Goal: Task Accomplishment & Management: Complete application form

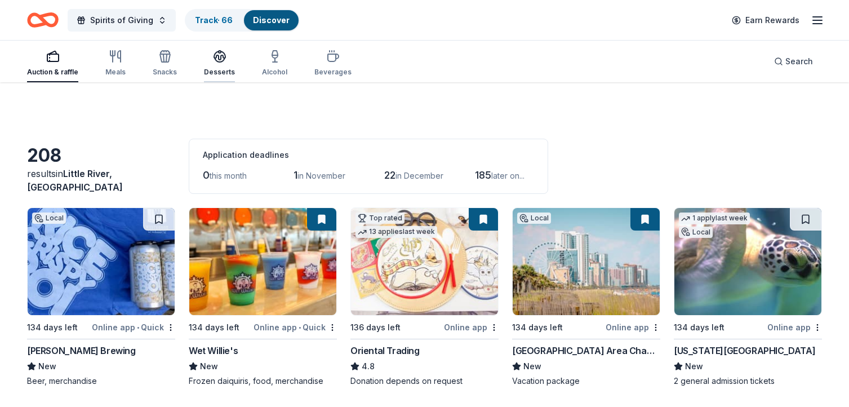
scroll to position [1188, 0]
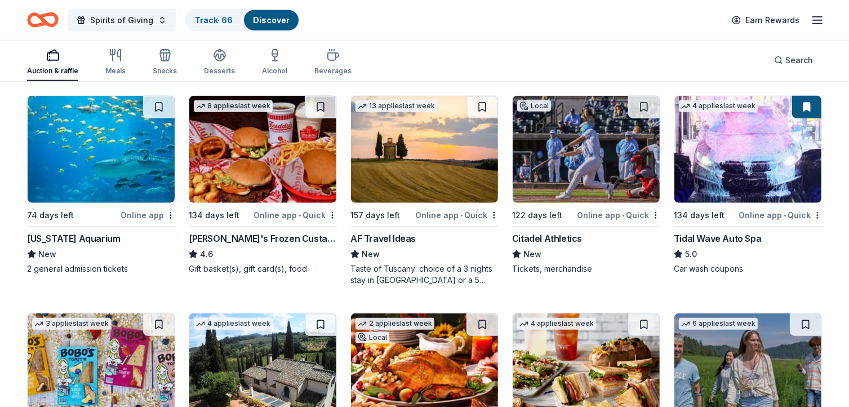
click at [263, 148] on img at bounding box center [262, 149] width 147 height 107
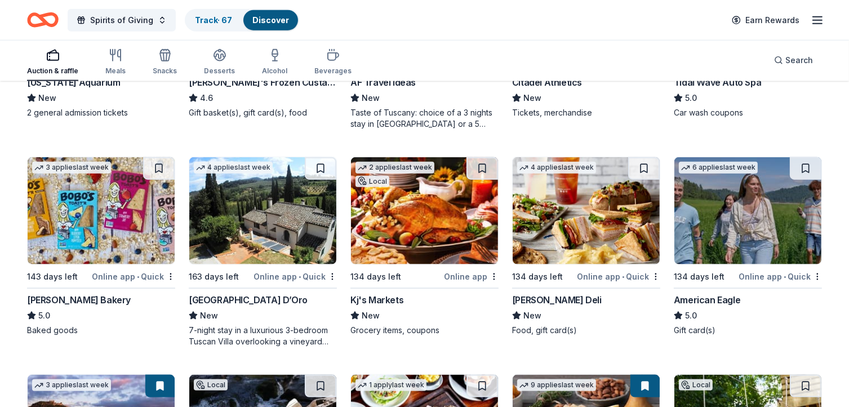
scroll to position [1347, 0]
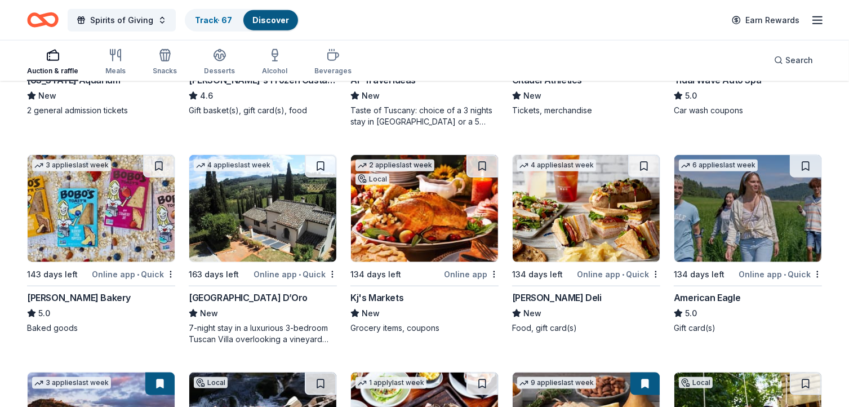
click at [278, 211] on img at bounding box center [262, 208] width 147 height 107
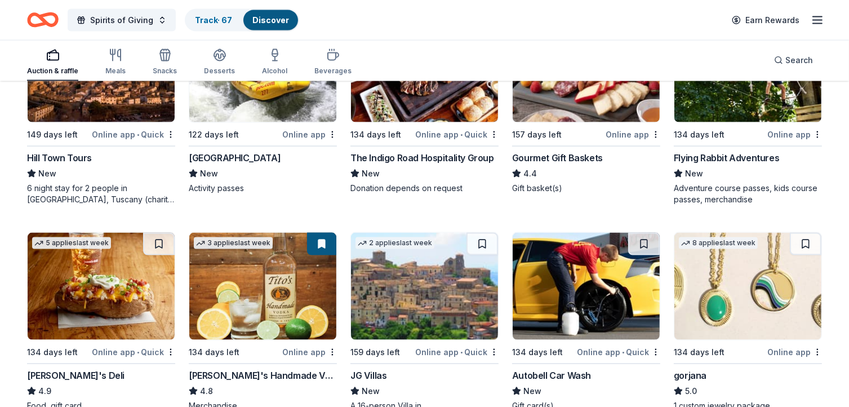
scroll to position [1746, 0]
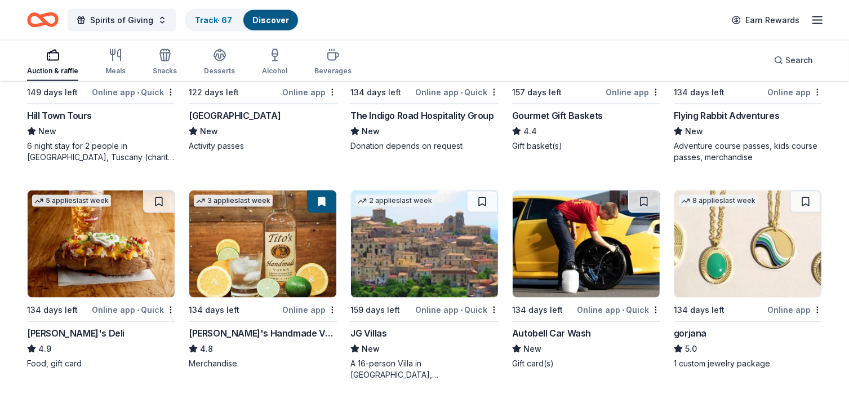
click at [92, 251] on img at bounding box center [101, 243] width 147 height 107
click at [575, 251] on img at bounding box center [586, 243] width 147 height 107
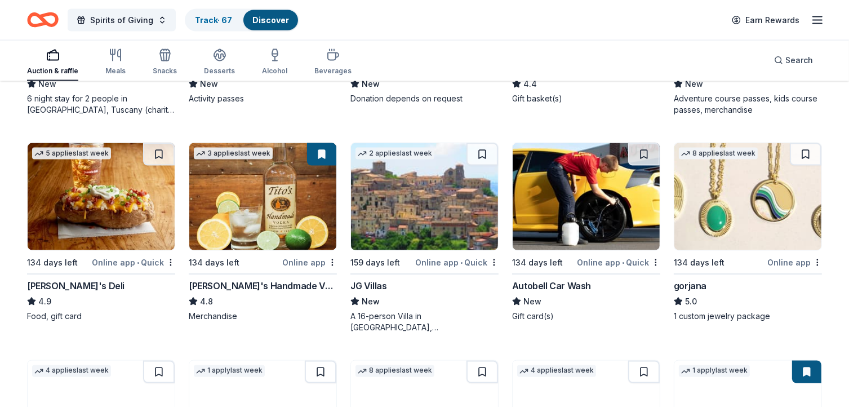
scroll to position [1802, 0]
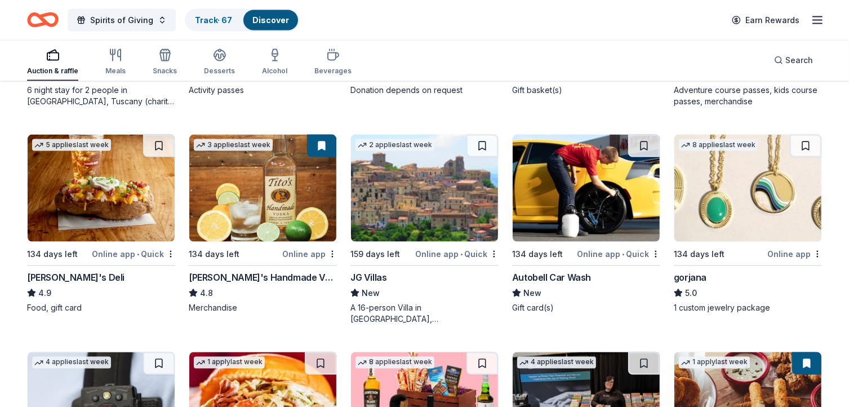
click at [730, 195] on img at bounding box center [748, 188] width 147 height 107
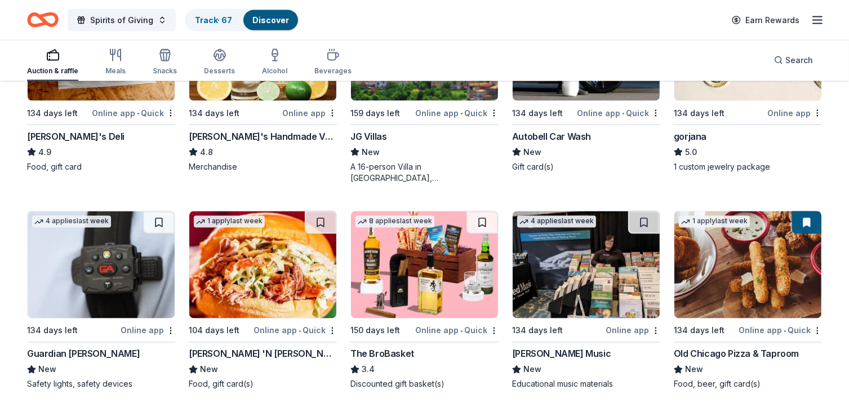
scroll to position [1948, 0]
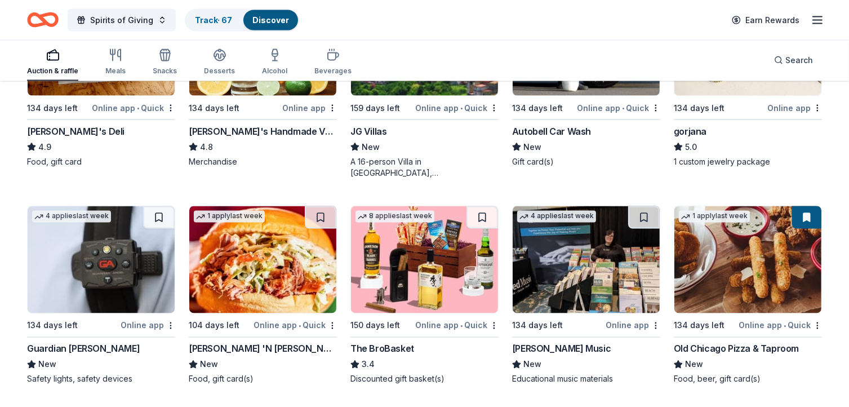
click at [268, 277] on img at bounding box center [262, 259] width 147 height 107
click at [427, 268] on img at bounding box center [424, 259] width 147 height 107
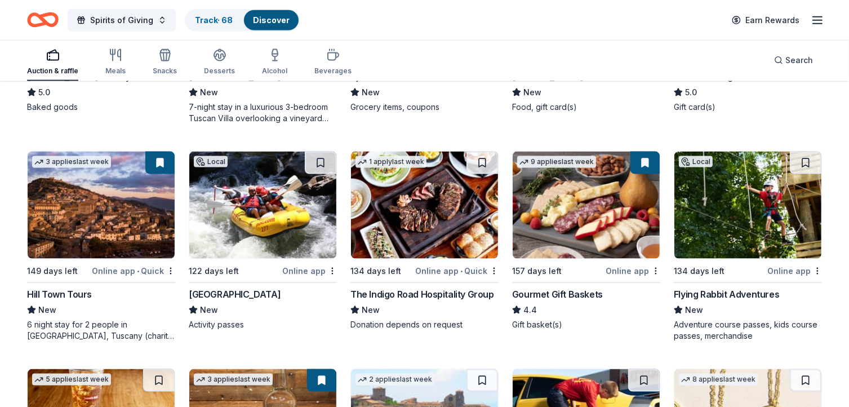
scroll to position [1554, 0]
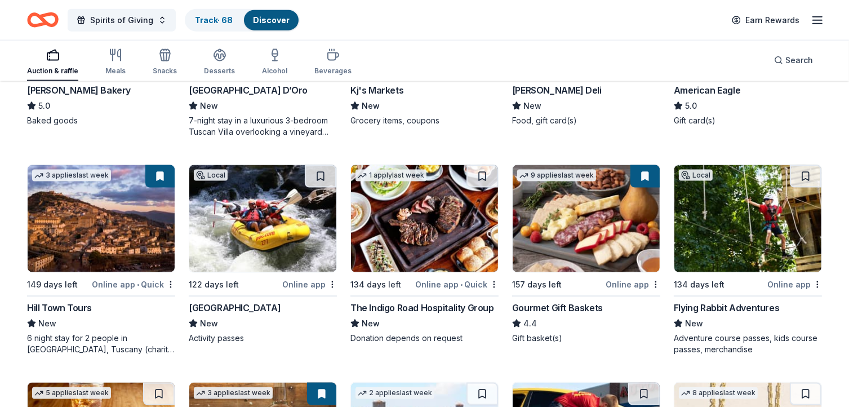
click at [132, 210] on img at bounding box center [101, 218] width 147 height 107
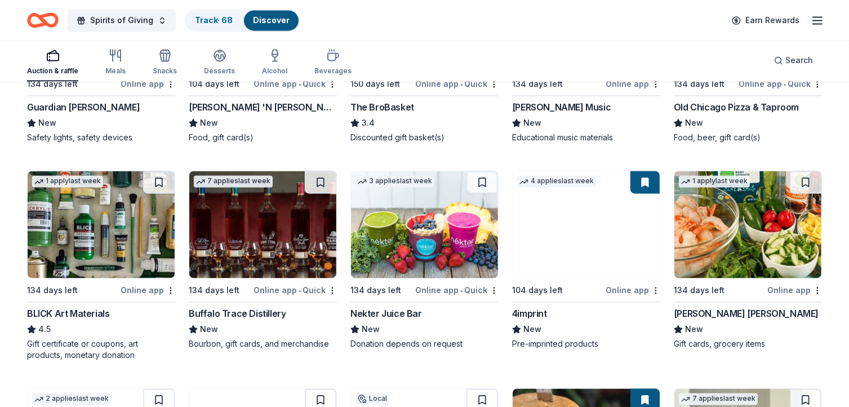
scroll to position [2214, 0]
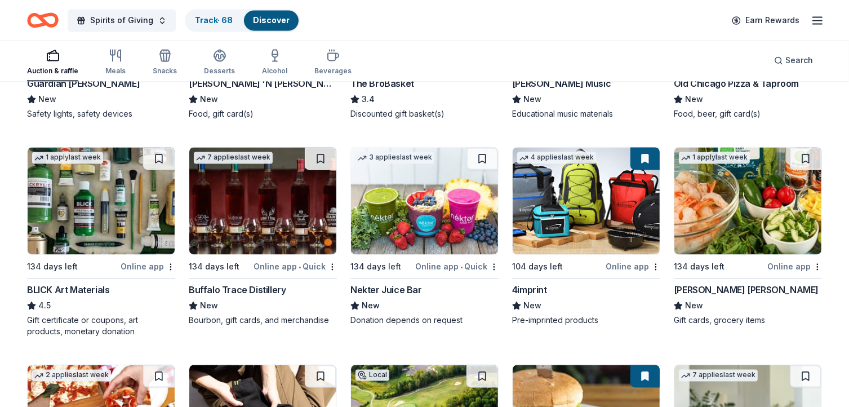
click at [740, 214] on img at bounding box center [748, 200] width 147 height 107
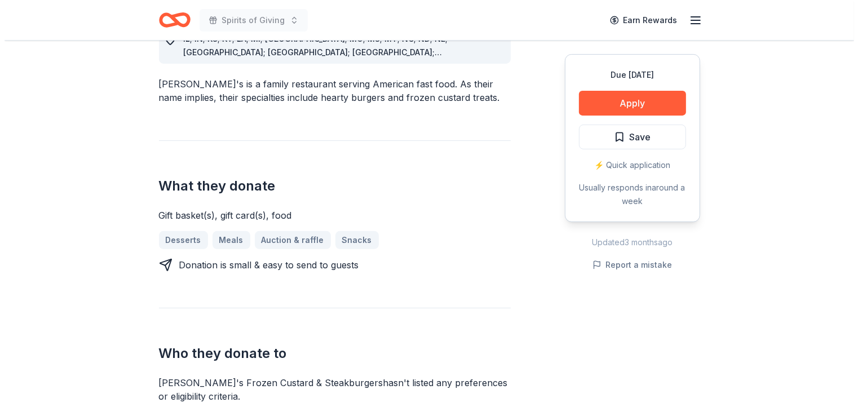
scroll to position [411, 0]
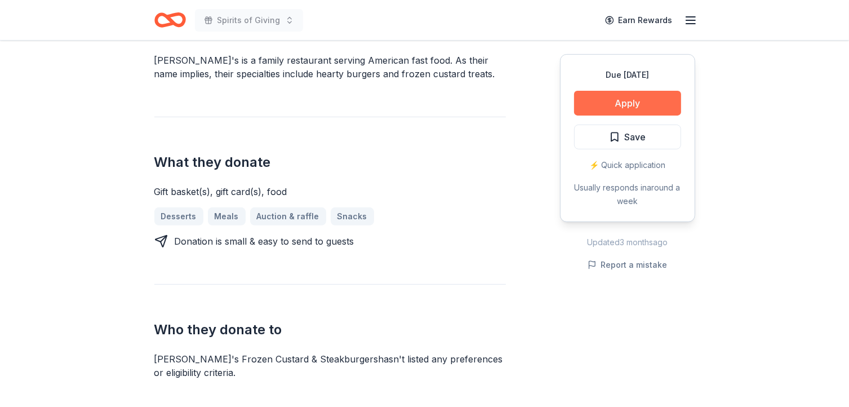
click at [636, 102] on button "Apply" at bounding box center [627, 103] width 107 height 25
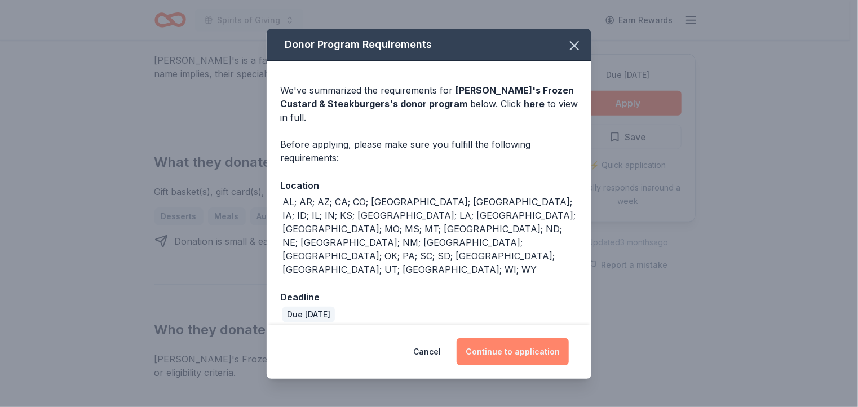
click at [534, 338] on button "Continue to application" at bounding box center [512, 351] width 112 height 27
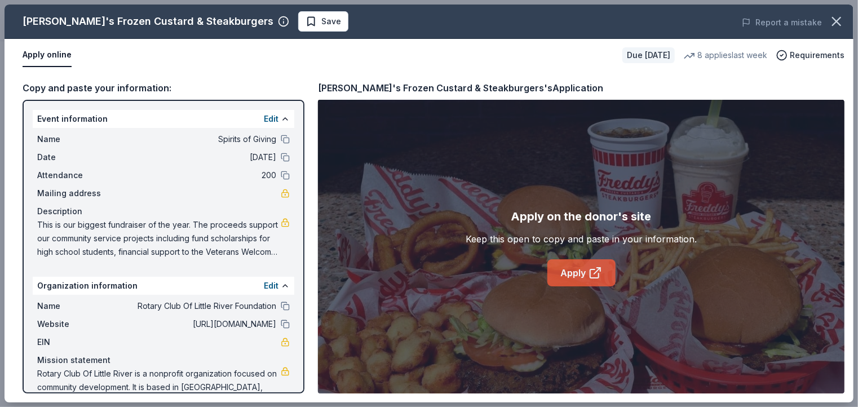
click at [595, 271] on icon at bounding box center [595, 273] width 14 height 14
click at [321, 23] on span "Save" at bounding box center [331, 22] width 20 height 14
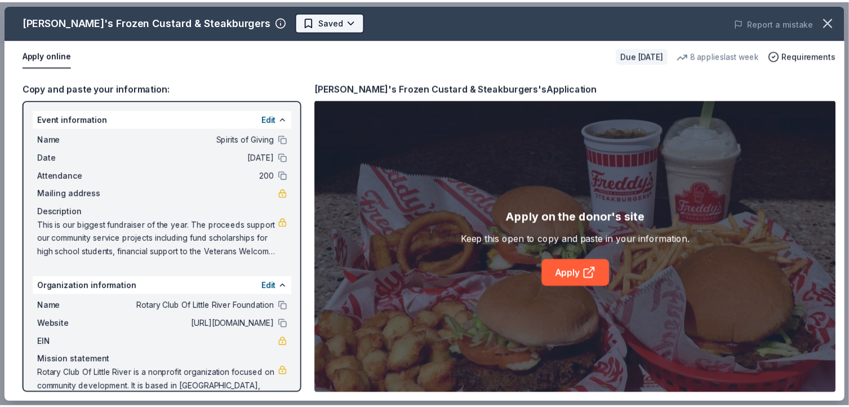
scroll to position [0, 0]
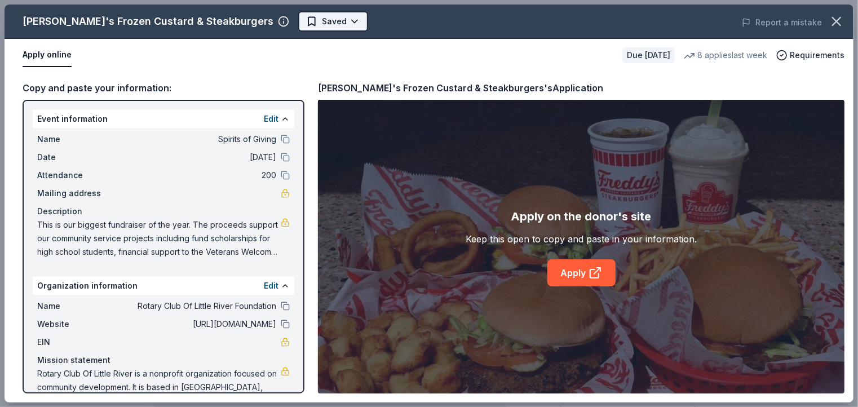
click at [298, 19] on body "Spirits of Giving Earn Rewards Due in 134 days Share Freddy's Frozen Custard & …" at bounding box center [424, 203] width 849 height 407
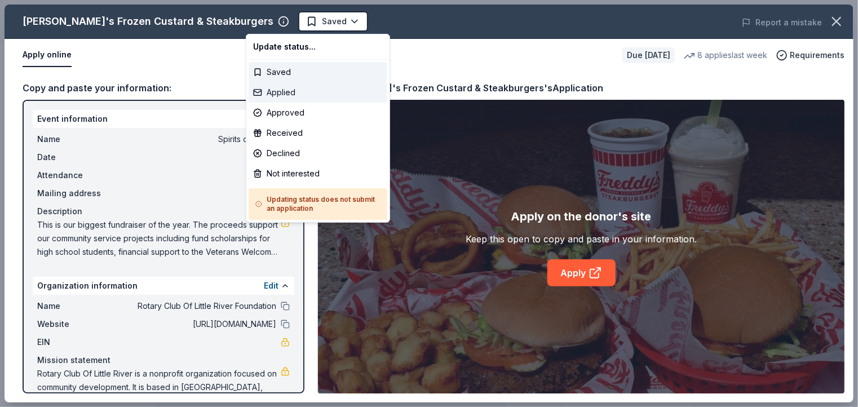
click at [286, 91] on div "Applied" at bounding box center [318, 92] width 139 height 20
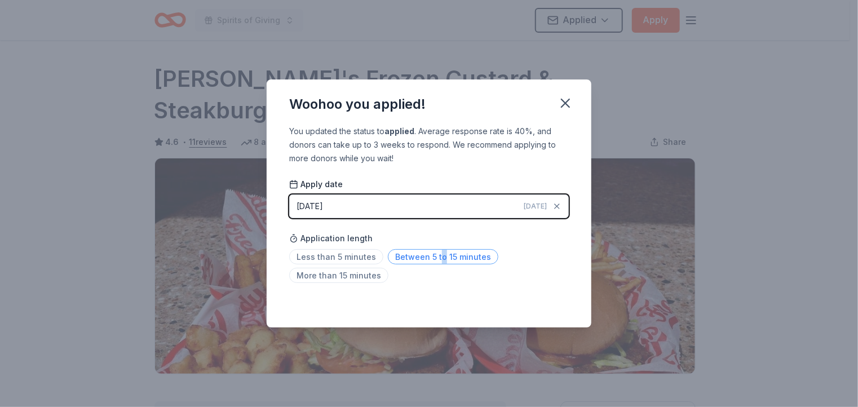
click at [437, 253] on span "Between 5 to 15 minutes" at bounding box center [443, 256] width 110 height 15
click at [420, 258] on span "Between 5 to 15 minutes" at bounding box center [443, 256] width 110 height 15
click at [453, 260] on span "Between 5 to 15 minutes" at bounding box center [443, 256] width 110 height 15
click at [414, 260] on span "Between 5 to 15 minutes" at bounding box center [443, 256] width 110 height 15
click at [428, 233] on div "Application length Less than 5 minutes Between 5 to 15 minutes More than 15 min…" at bounding box center [429, 257] width 280 height 60
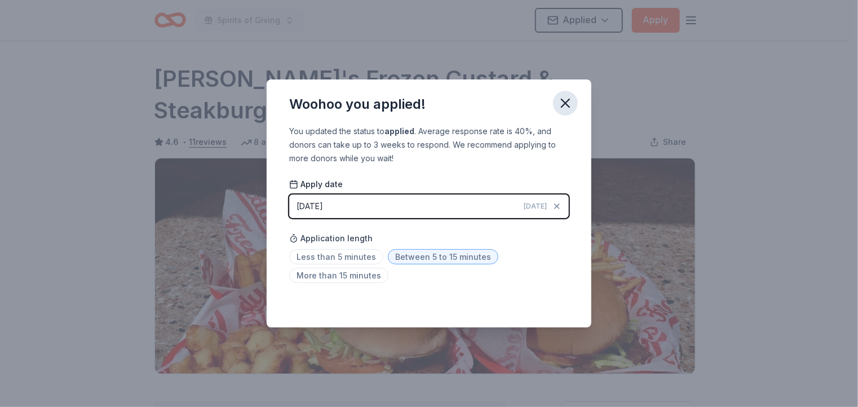
click at [567, 104] on icon "button" at bounding box center [565, 103] width 16 height 16
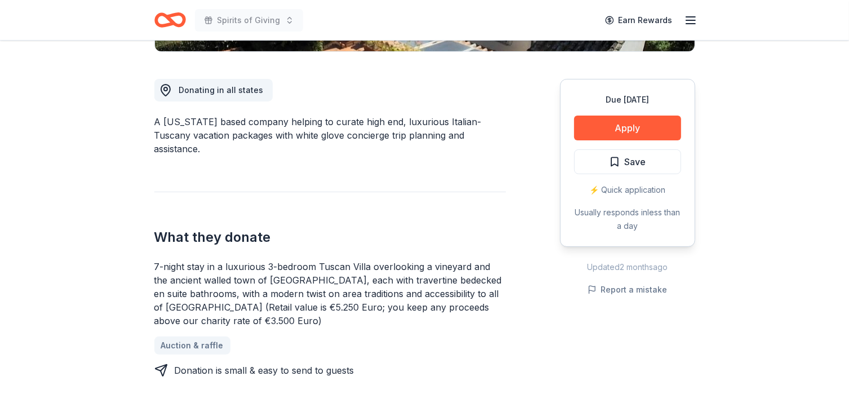
scroll to position [309, 0]
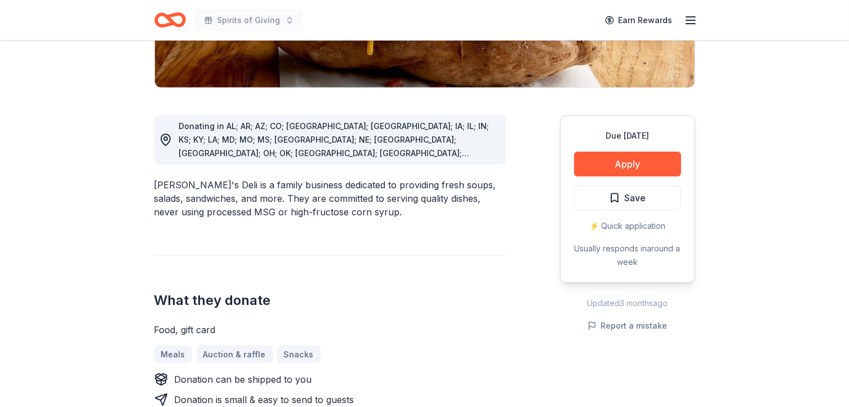
scroll to position [257, 0]
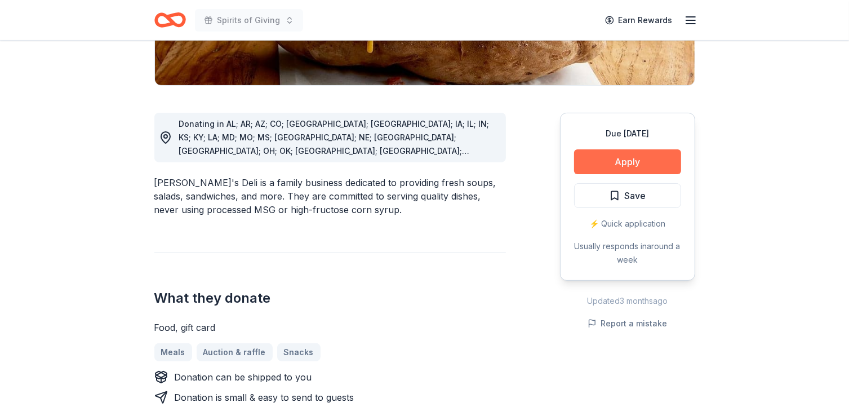
click at [620, 163] on button "Apply" at bounding box center [627, 161] width 107 height 25
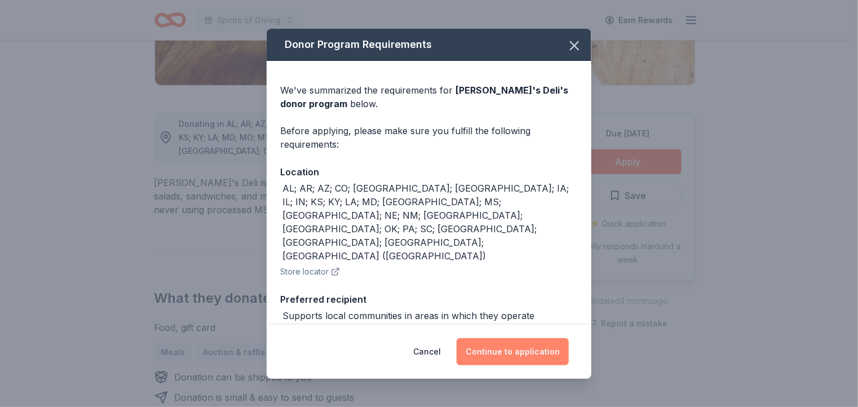
click at [521, 353] on button "Continue to application" at bounding box center [512, 351] width 112 height 27
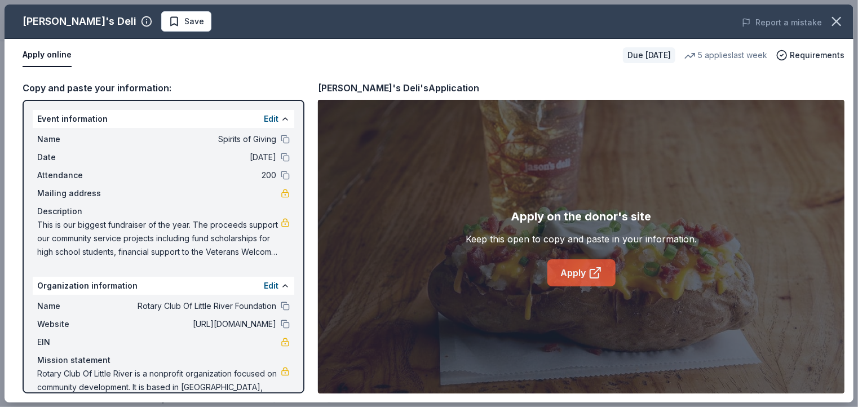
click at [595, 270] on icon at bounding box center [595, 273] width 14 height 14
click at [839, 22] on icon "button" at bounding box center [836, 22] width 16 height 16
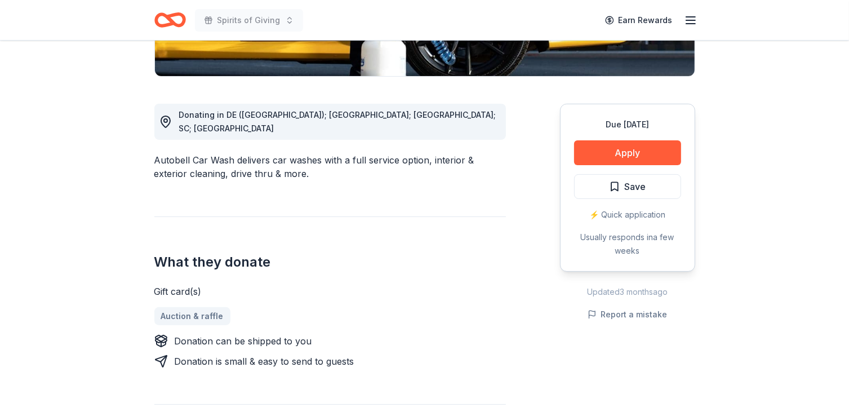
scroll to position [283, 0]
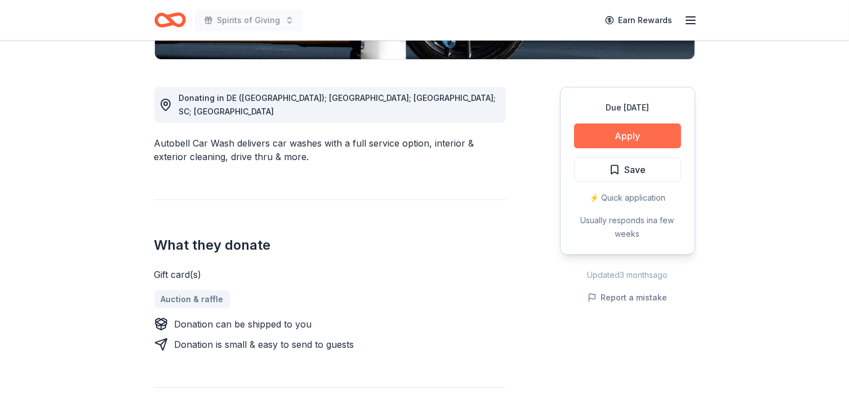
click at [632, 134] on button "Apply" at bounding box center [627, 135] width 107 height 25
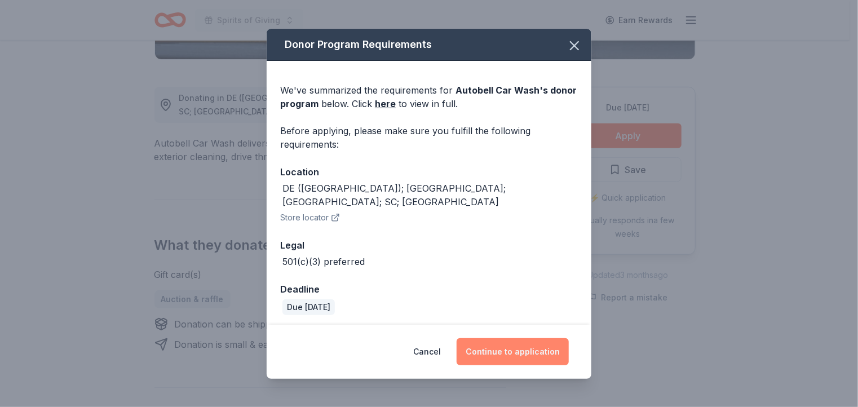
click at [509, 347] on button "Continue to application" at bounding box center [512, 351] width 112 height 27
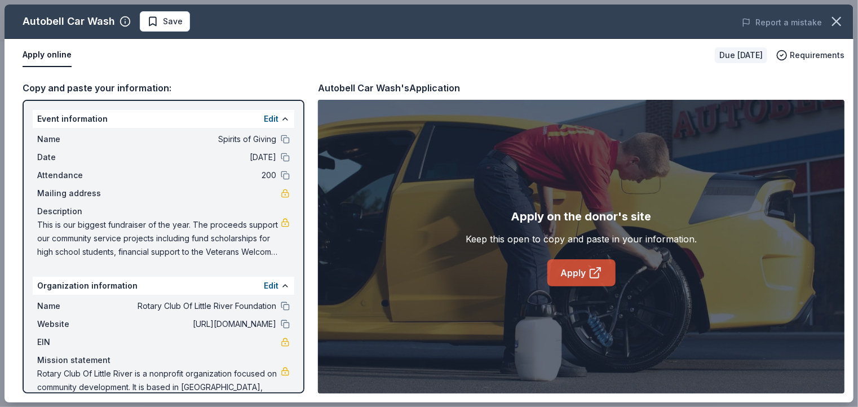
click at [590, 273] on icon at bounding box center [594, 273] width 8 height 8
click at [835, 18] on icon "button" at bounding box center [836, 22] width 16 height 16
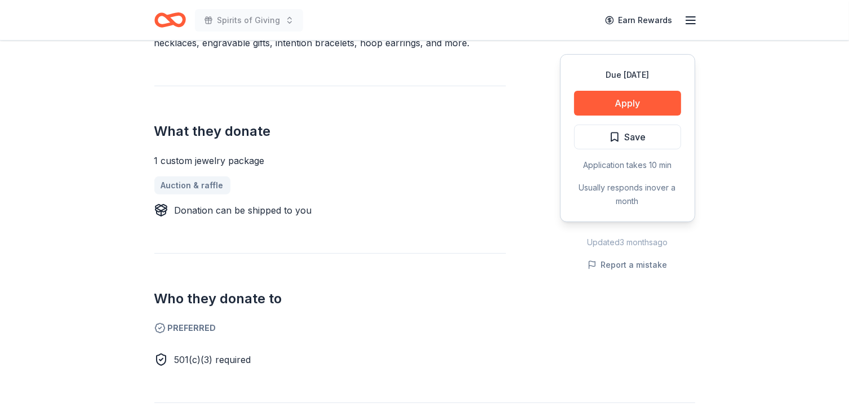
scroll to position [387, 0]
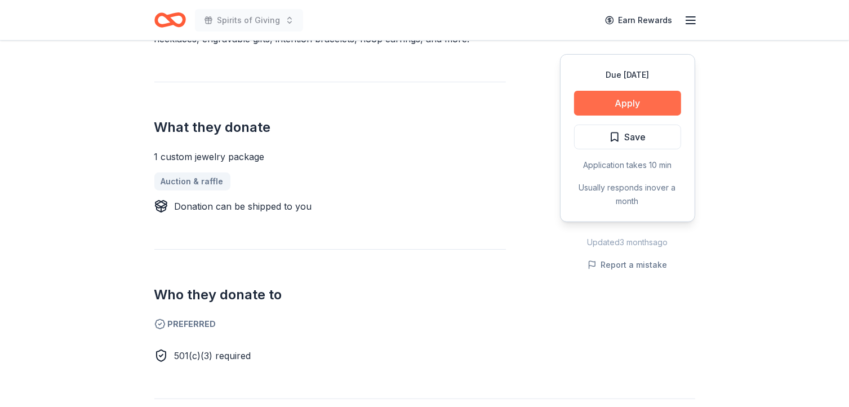
click at [627, 104] on button "Apply" at bounding box center [627, 103] width 107 height 25
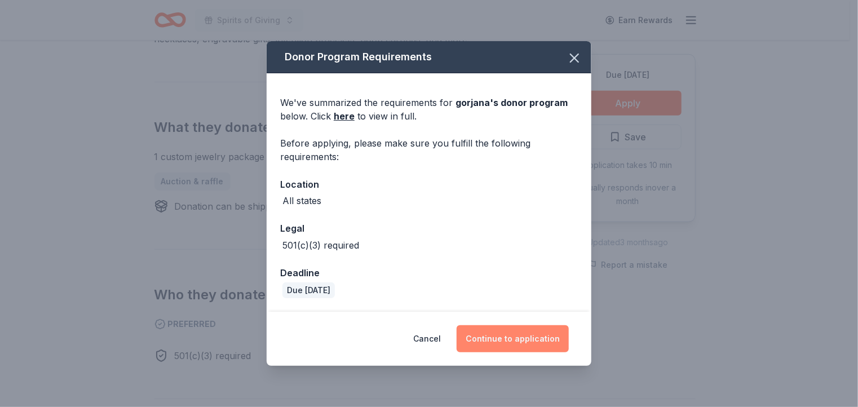
click at [512, 338] on button "Continue to application" at bounding box center [512, 338] width 112 height 27
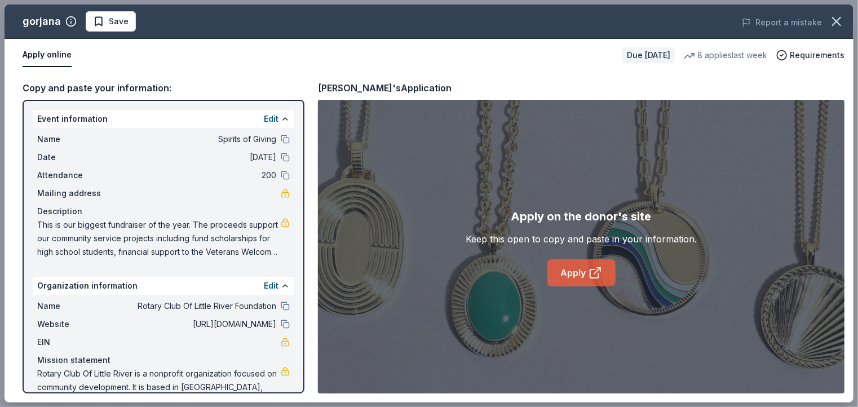
click at [586, 276] on link "Apply" at bounding box center [581, 272] width 68 height 27
click at [840, 21] on icon "button" at bounding box center [836, 22] width 16 height 16
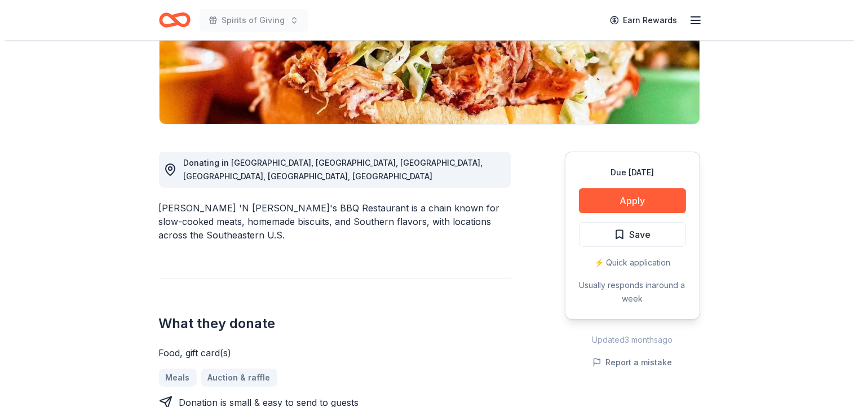
scroll to position [270, 0]
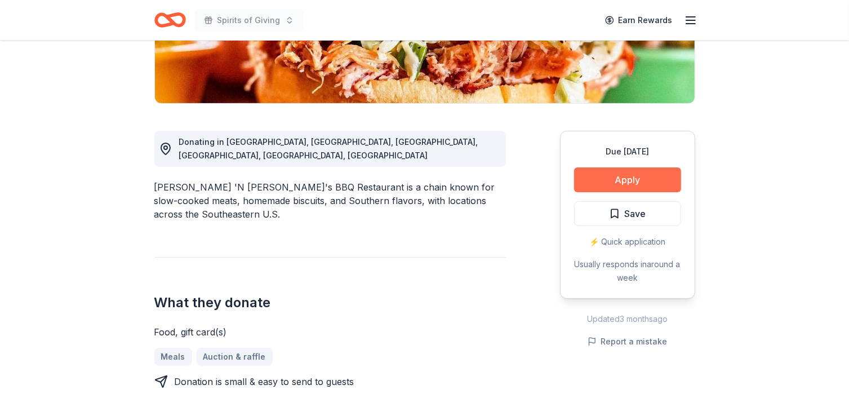
click at [621, 167] on button "Apply" at bounding box center [627, 179] width 107 height 25
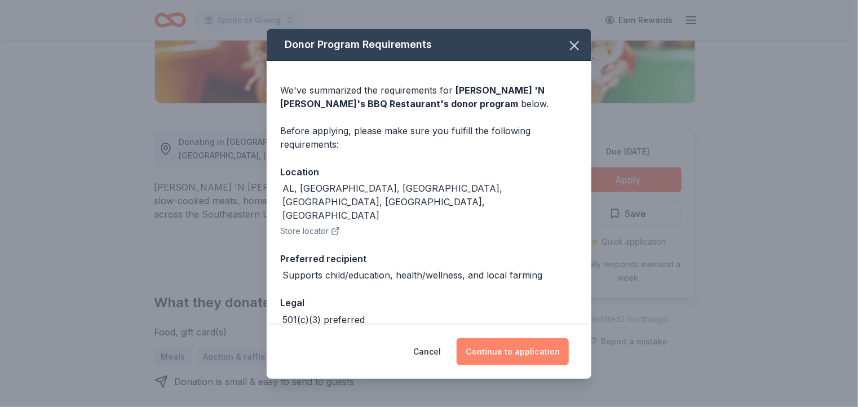
click at [514, 353] on button "Continue to application" at bounding box center [512, 351] width 112 height 27
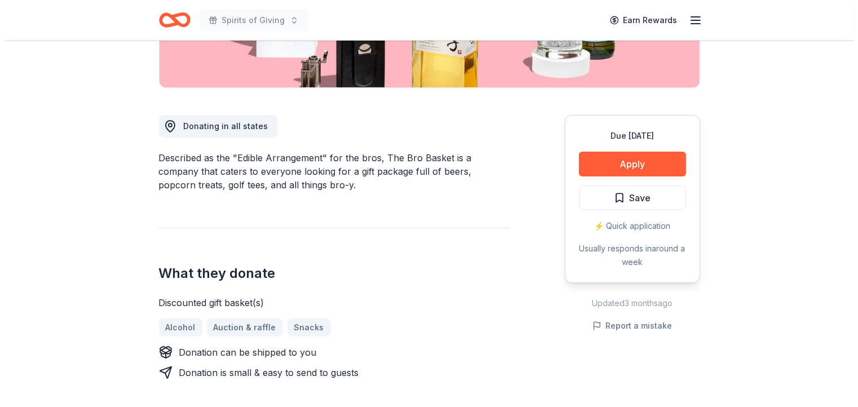
scroll to position [263, 0]
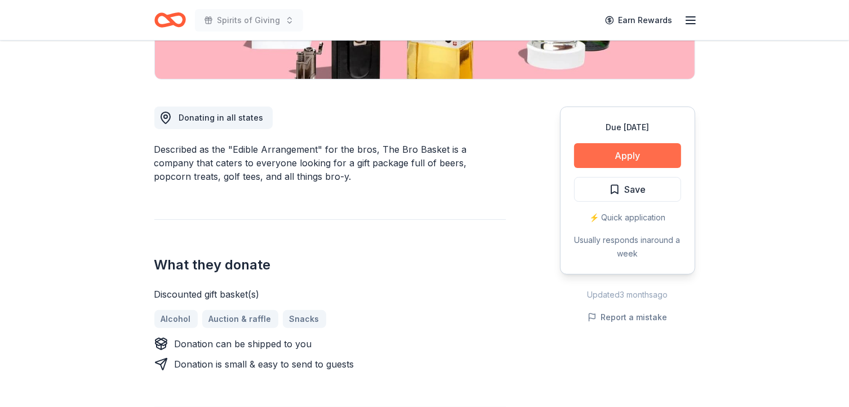
click at [633, 152] on button "Apply" at bounding box center [627, 155] width 107 height 25
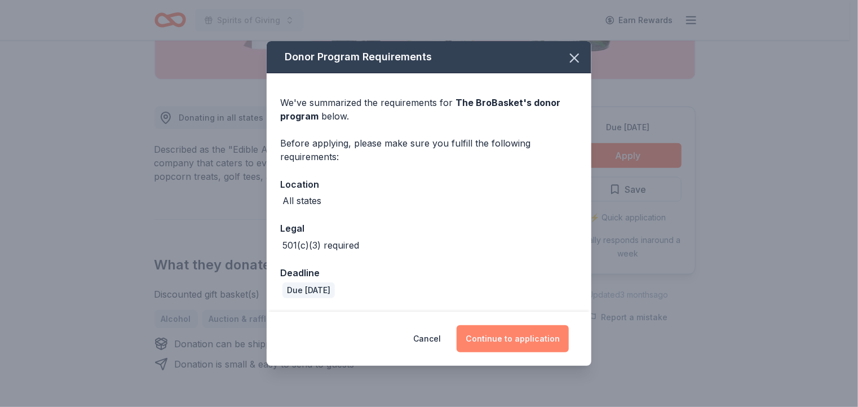
click at [520, 339] on button "Continue to application" at bounding box center [512, 338] width 112 height 27
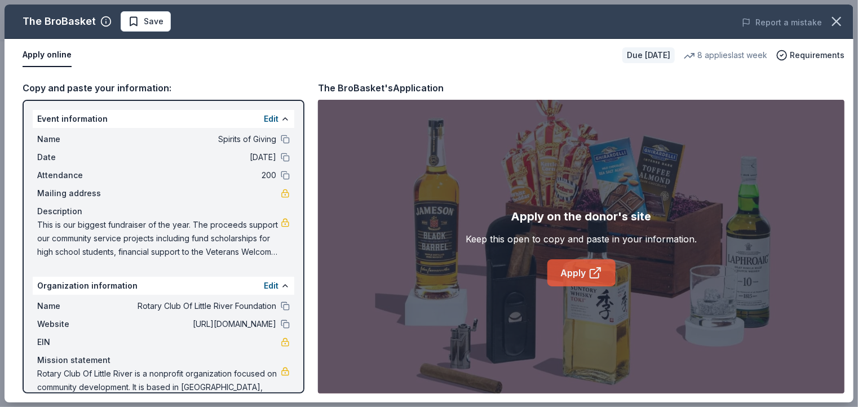
click at [600, 276] on icon at bounding box center [595, 273] width 14 height 14
click at [144, 23] on span "Save" at bounding box center [154, 22] width 20 height 14
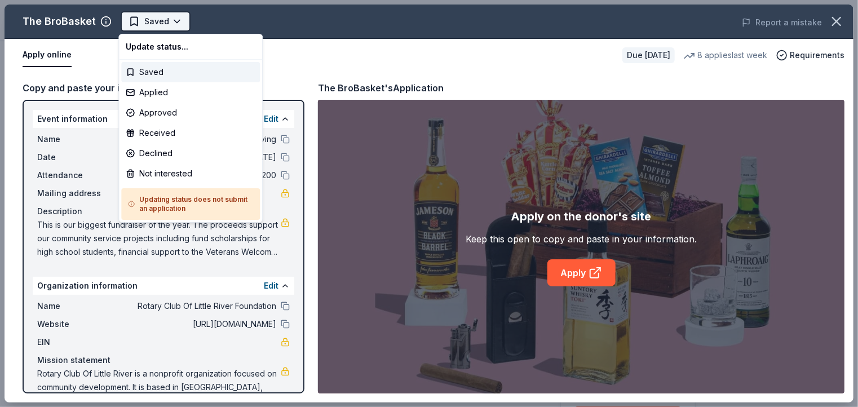
click at [172, 20] on html "Spirits of Giving Saved Apply Due [DATE] Share The BroBasket 3.4 • 19 reviews 8…" at bounding box center [429, 203] width 858 height 407
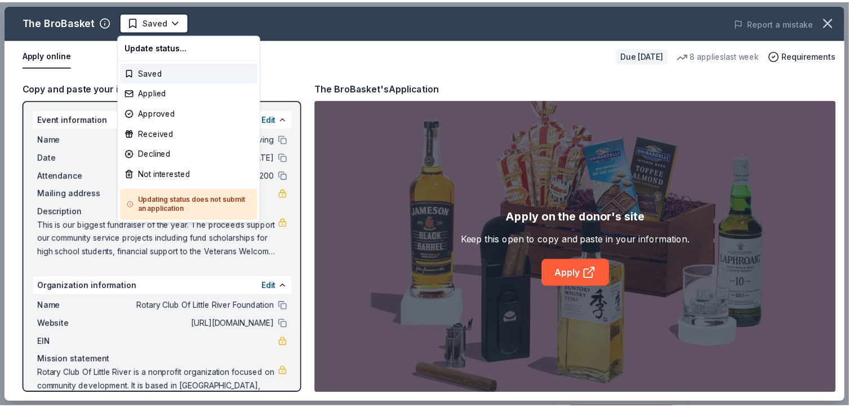
scroll to position [0, 0]
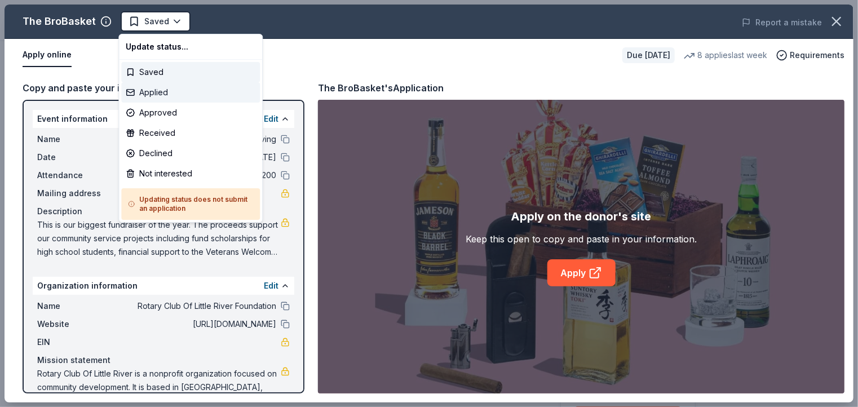
click at [156, 92] on div "Applied" at bounding box center [190, 92] width 139 height 20
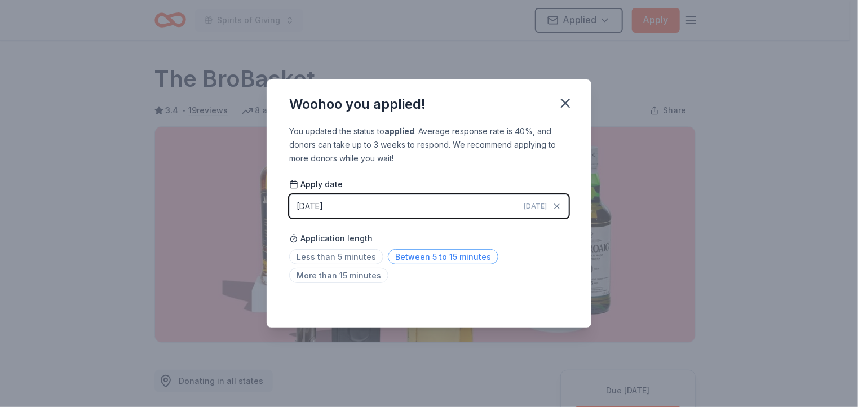
click at [453, 257] on span "Between 5 to 15 minutes" at bounding box center [443, 256] width 110 height 15
drag, startPoint x: 564, startPoint y: 102, endPoint x: 465, endPoint y: 31, distance: 121.1
click at [564, 101] on icon "button" at bounding box center [565, 103] width 8 height 8
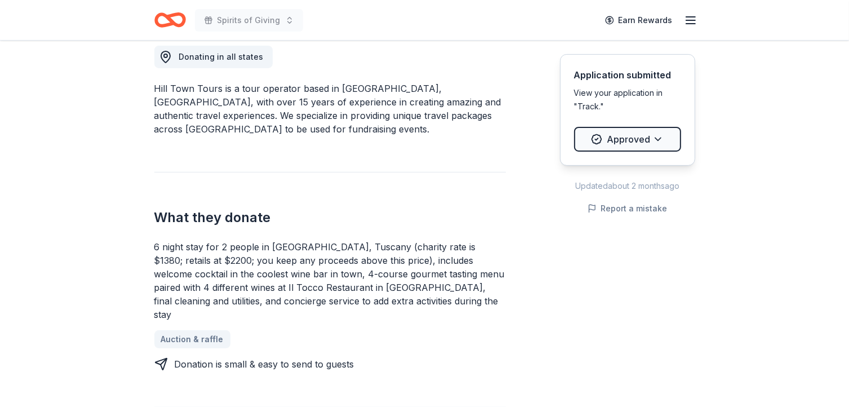
scroll to position [273, 0]
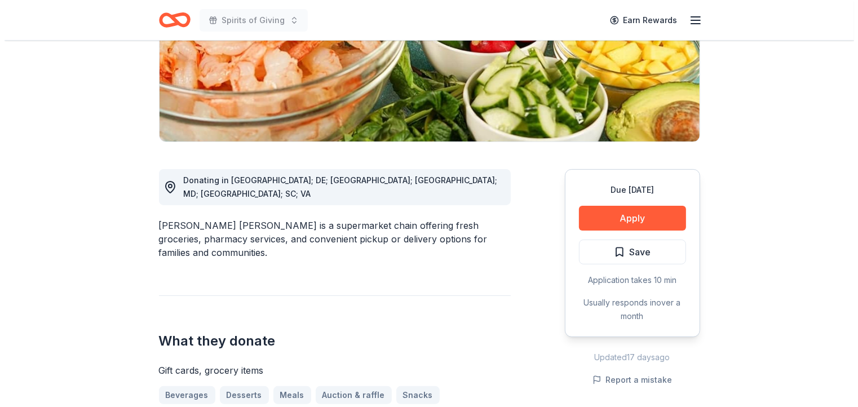
scroll to position [202, 0]
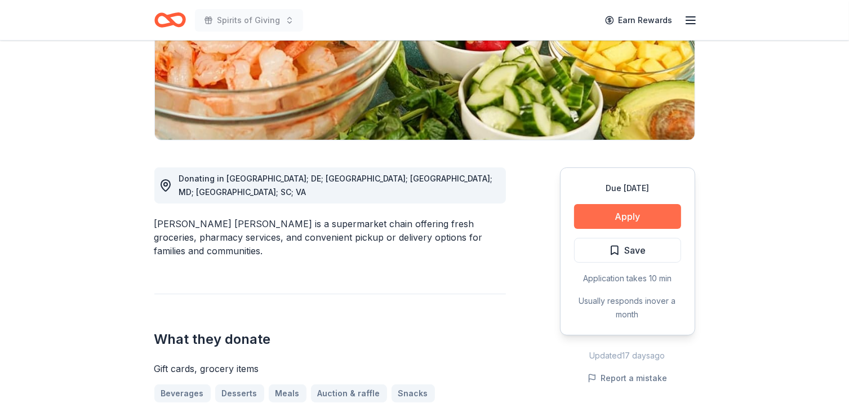
click at [630, 215] on button "Apply" at bounding box center [627, 216] width 107 height 25
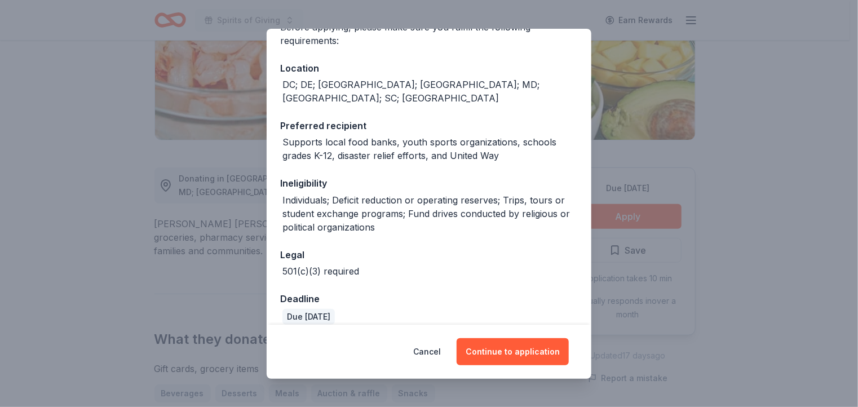
scroll to position [104, 0]
click at [507, 348] on button "Continue to application" at bounding box center [512, 351] width 112 height 27
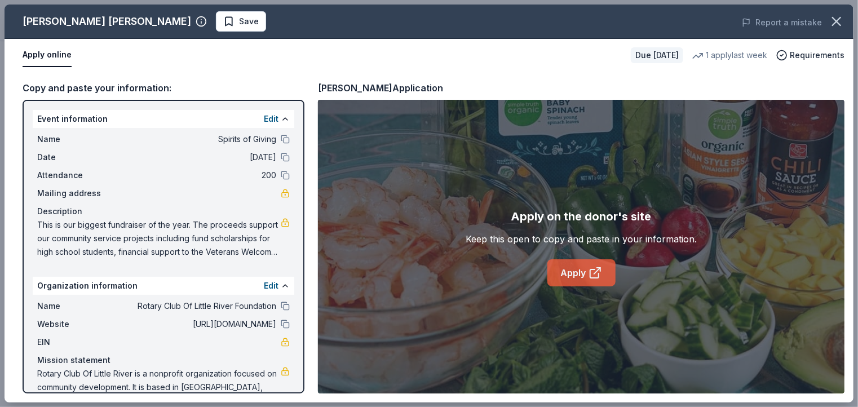
click at [580, 271] on link "Apply" at bounding box center [581, 272] width 68 height 27
click at [577, 276] on link "Apply" at bounding box center [581, 272] width 68 height 27
click at [239, 23] on span "Save" at bounding box center [249, 22] width 20 height 14
click at [169, 21] on html "Spirits of Giving Earn Rewards Due [DATE] Share [PERSON_NAME] [PERSON_NAME] New…" at bounding box center [429, 1] width 858 height 407
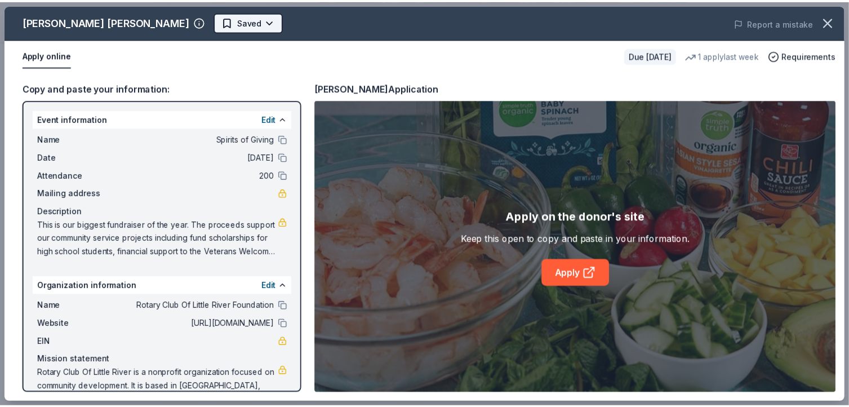
scroll to position [0, 0]
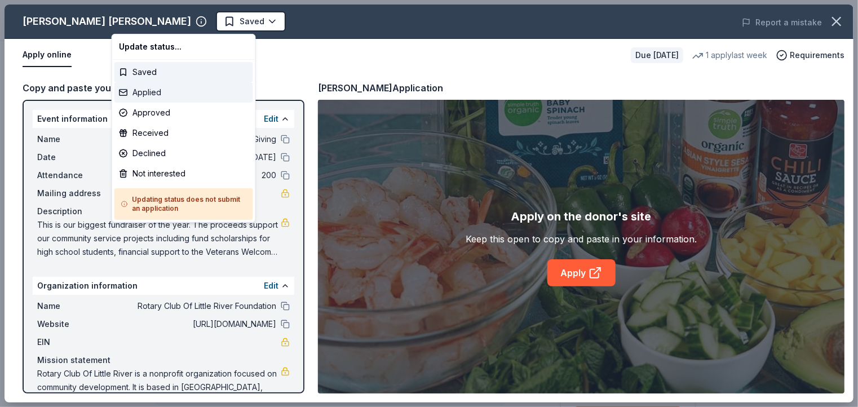
click at [151, 91] on div "Applied" at bounding box center [183, 92] width 139 height 20
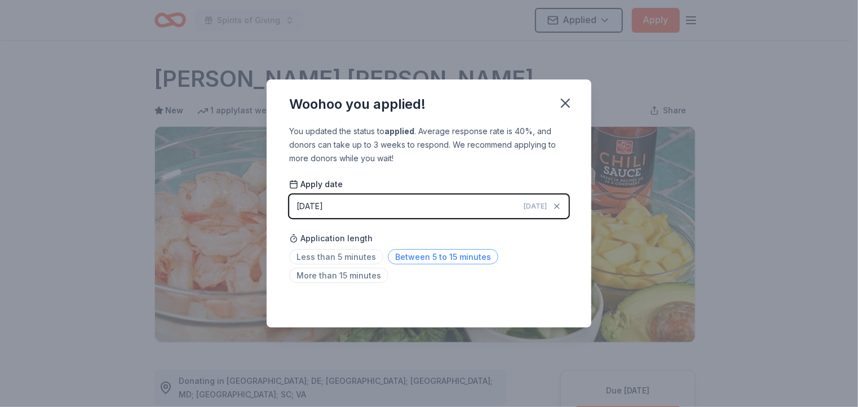
click at [471, 255] on span "Between 5 to 15 minutes" at bounding box center [443, 256] width 110 height 15
click at [566, 104] on icon "button" at bounding box center [565, 103] width 8 height 8
